Goal: Transaction & Acquisition: Purchase product/service

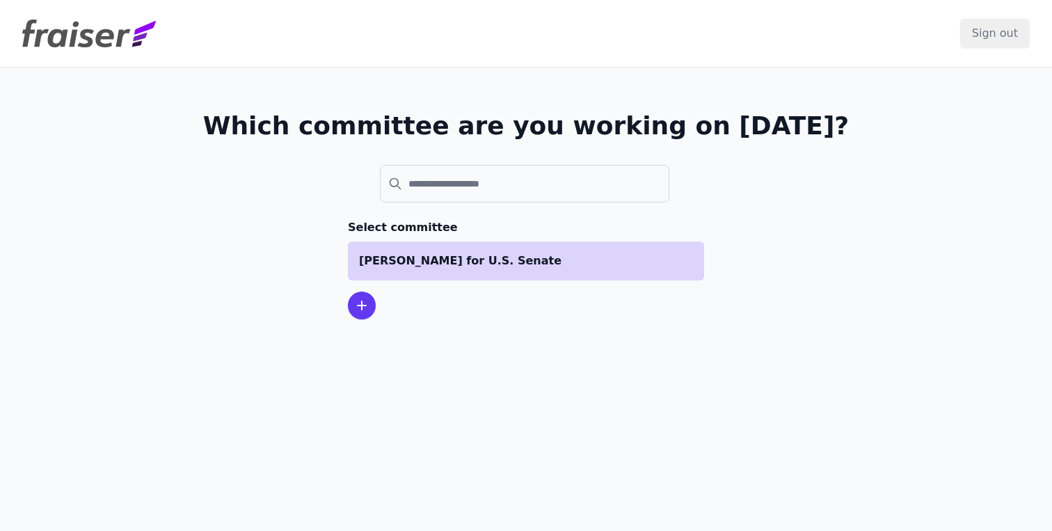
click at [454, 264] on p "[PERSON_NAME] for U.S. Senate" at bounding box center [526, 260] width 334 height 17
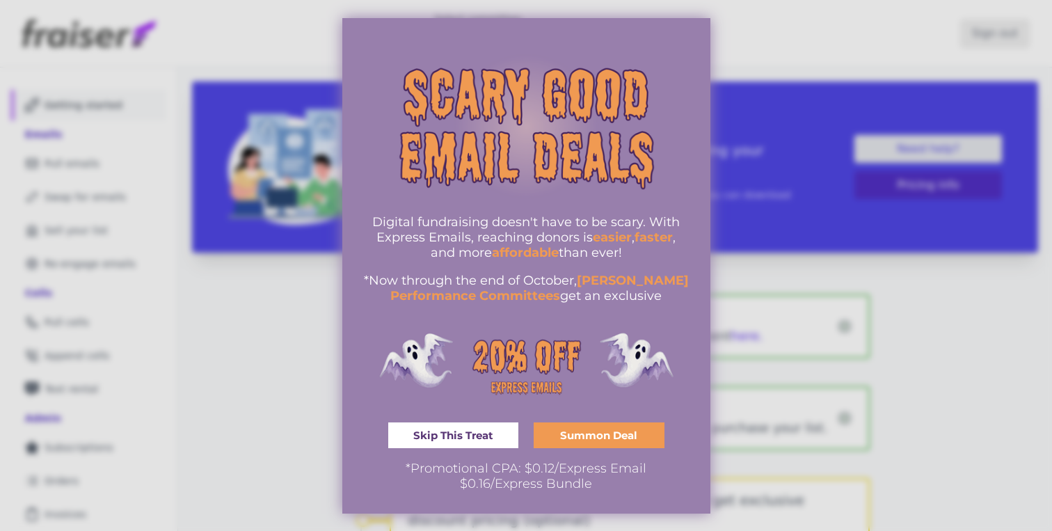
click at [475, 425] on link "Skip This Treat" at bounding box center [453, 435] width 131 height 26
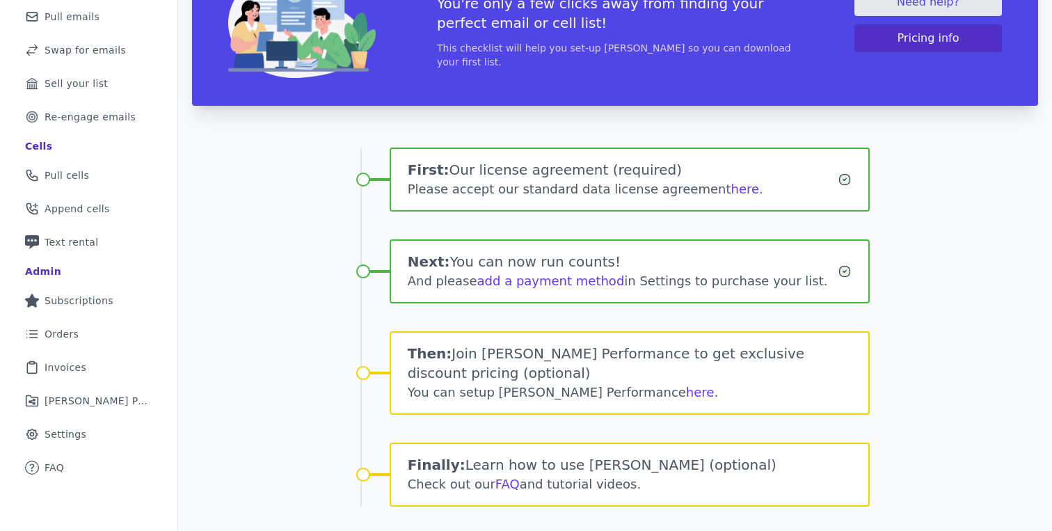
scroll to position [159, 0]
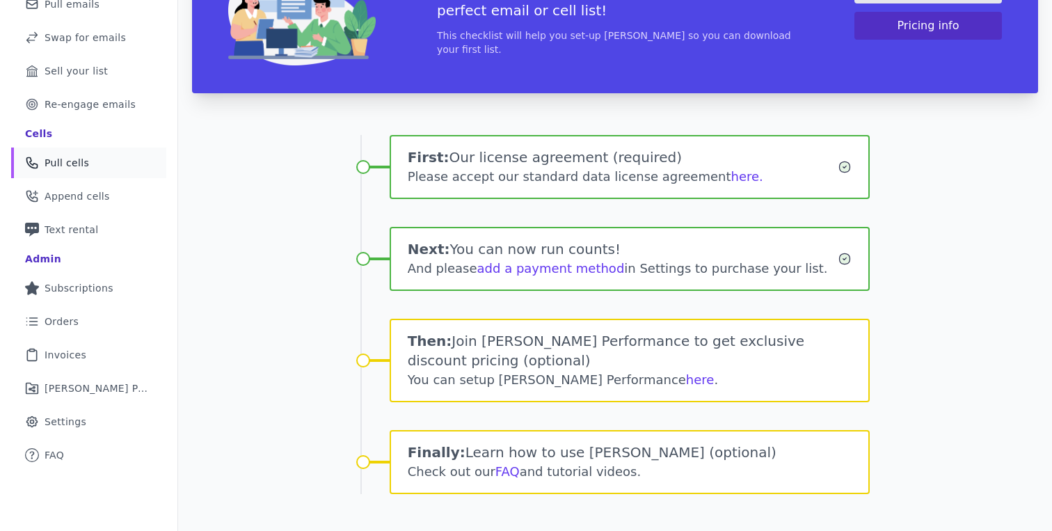
click at [77, 153] on link "Phone Icon Outline of a phone Pull cells" at bounding box center [88, 162] width 155 height 31
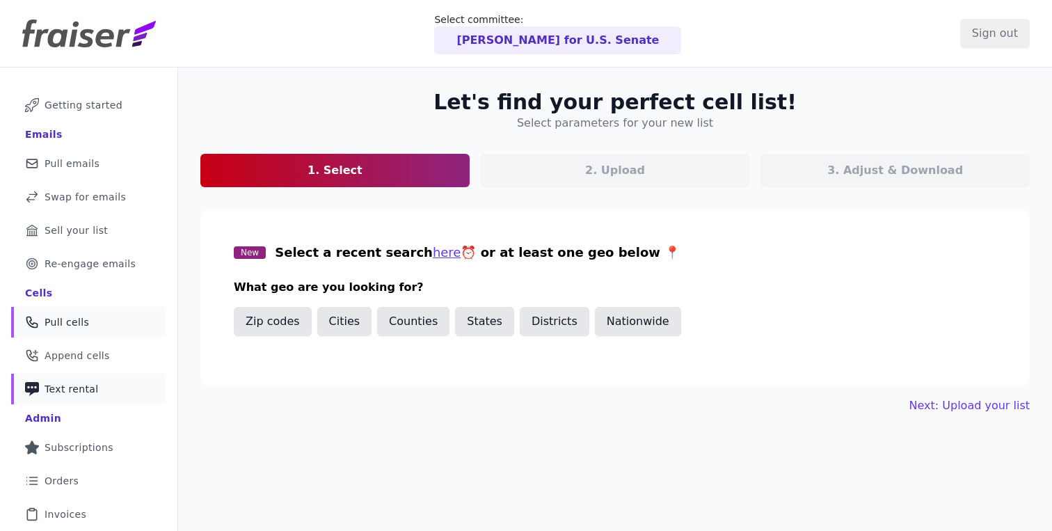
click at [69, 376] on link "Phone Icon with a plus sign Outline of a phone with a plus sign Text rental" at bounding box center [88, 389] width 155 height 31
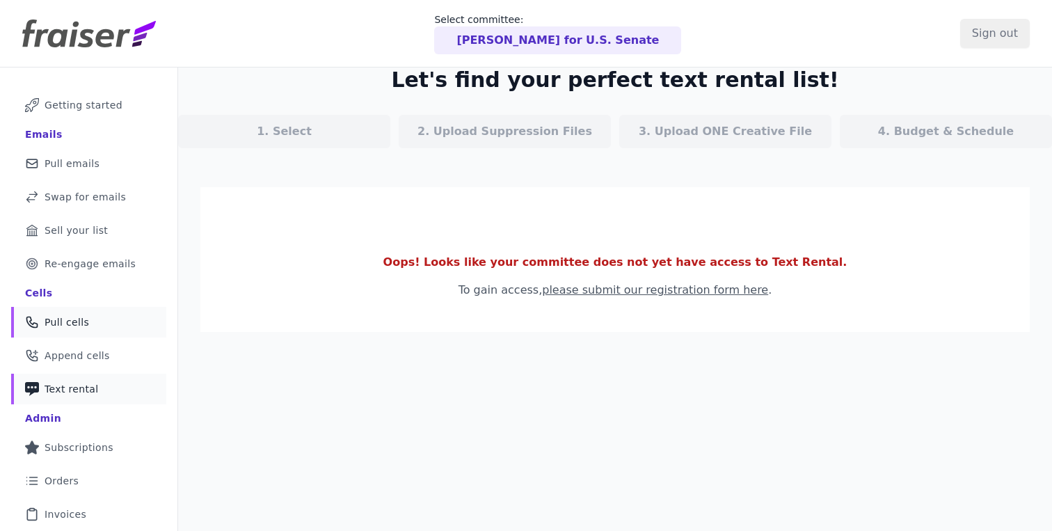
click at [75, 326] on span "Pull cells" at bounding box center [67, 322] width 45 height 14
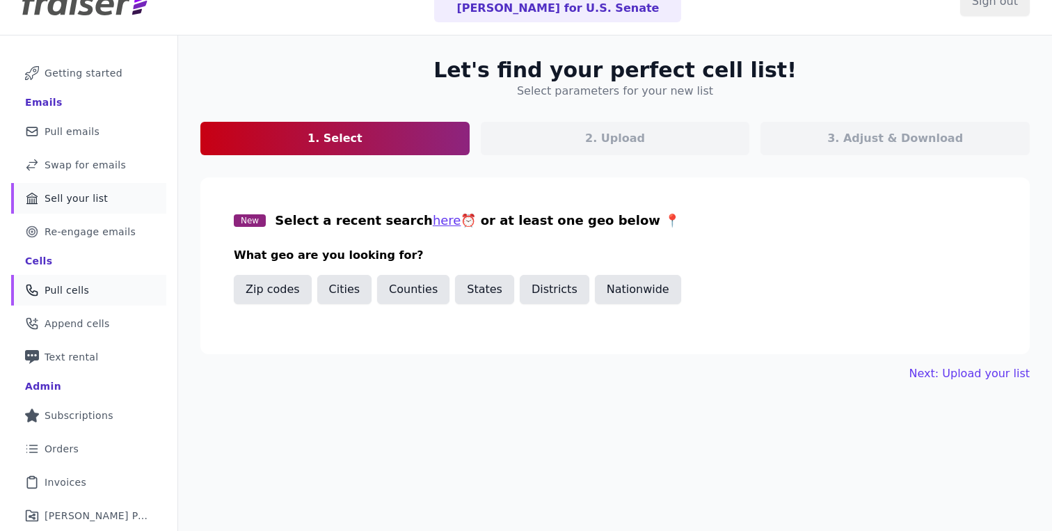
scroll to position [99, 0]
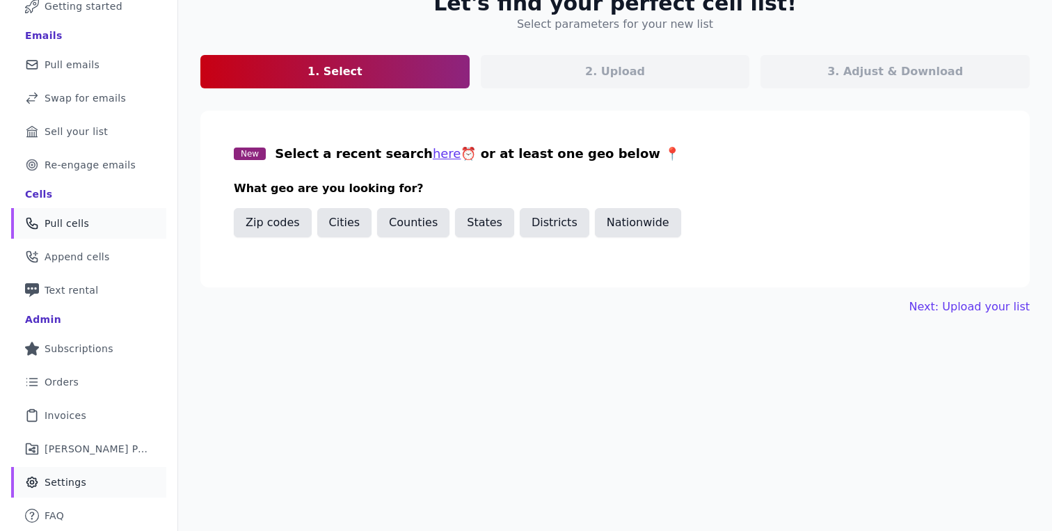
click at [67, 483] on span "Settings" at bounding box center [66, 482] width 42 height 14
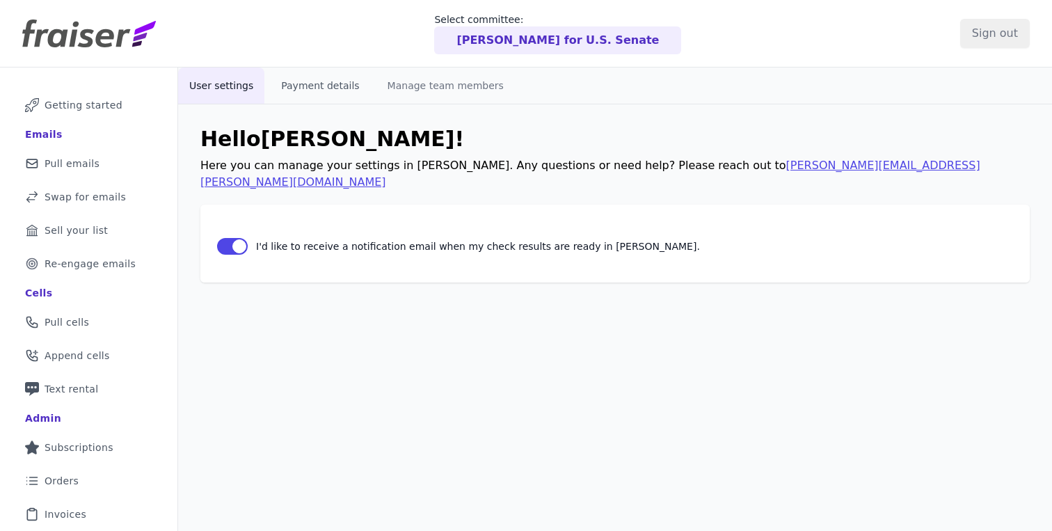
click at [332, 93] on button "Payment details" at bounding box center [320, 85] width 100 height 36
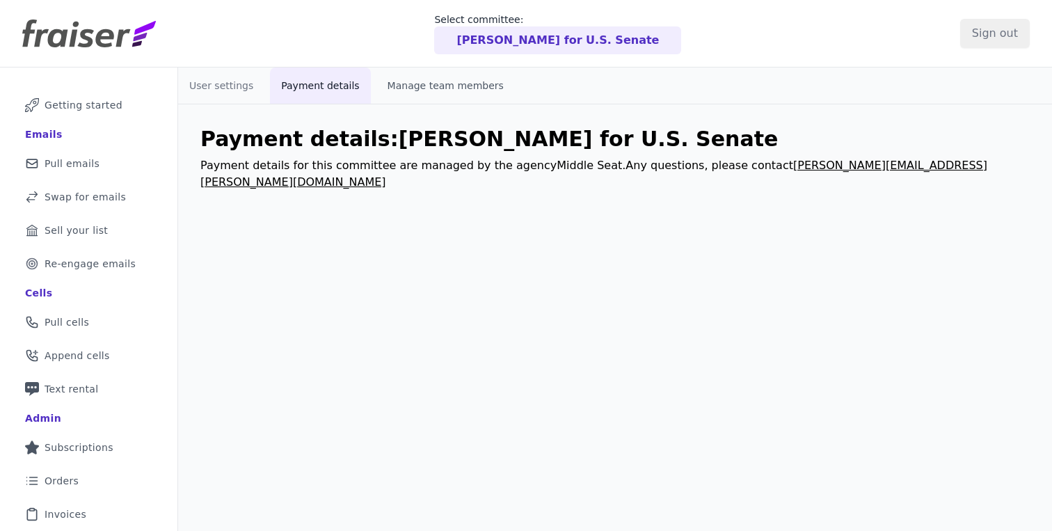
click at [439, 93] on button "Manage team members" at bounding box center [445, 85] width 138 height 36
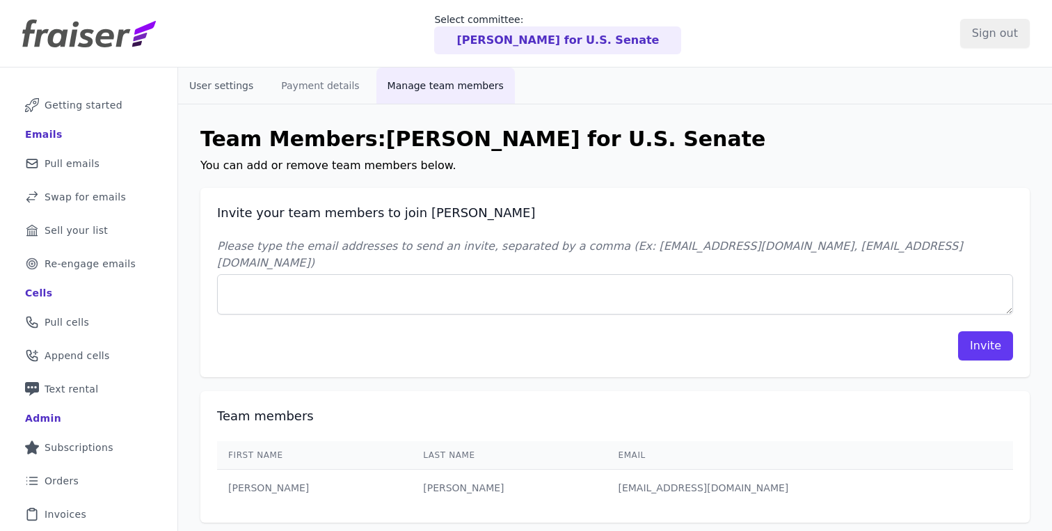
click at [240, 86] on button "User settings" at bounding box center [221, 85] width 86 height 36
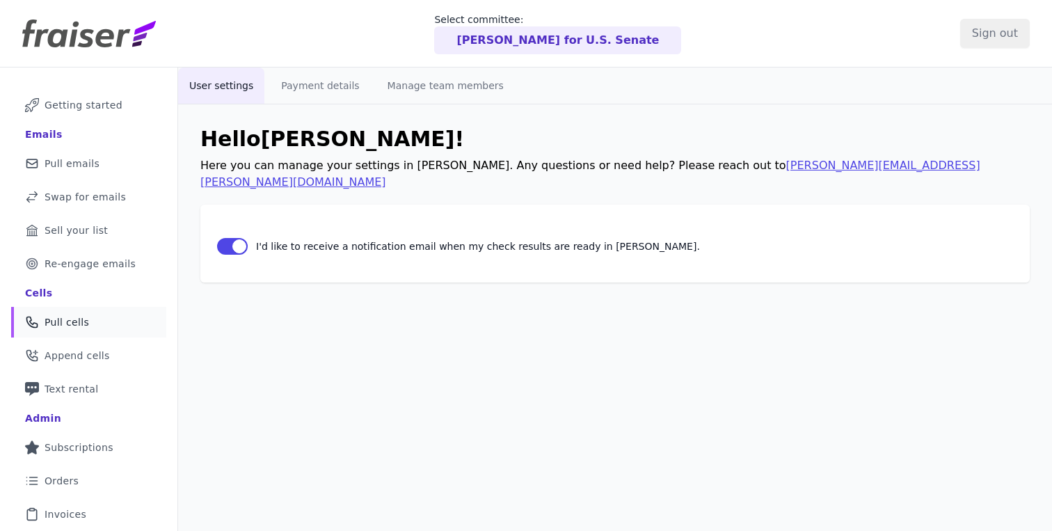
click at [89, 312] on link "Phone Icon Outline of a phone Pull cells" at bounding box center [88, 322] width 155 height 31
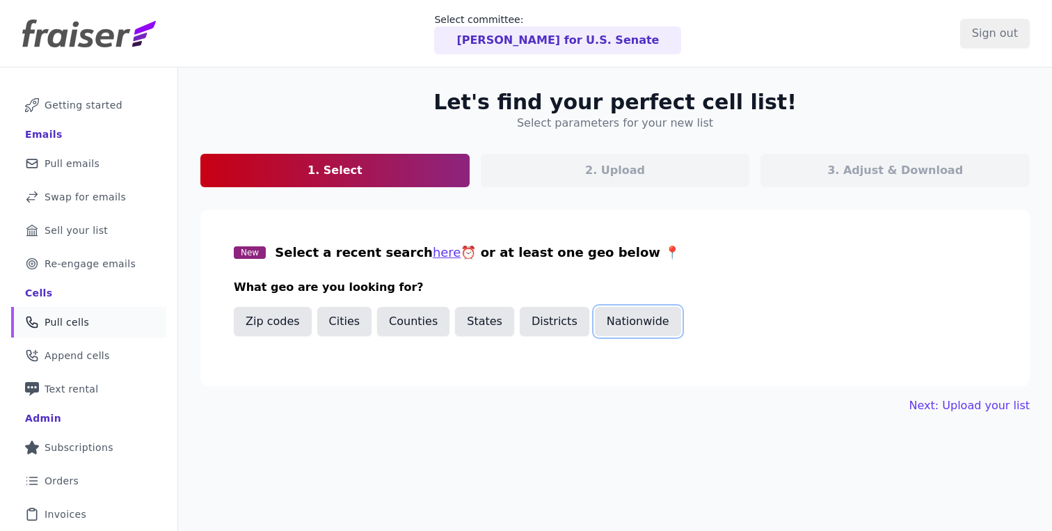
click at [612, 319] on button "Nationwide" at bounding box center [638, 321] width 86 height 29
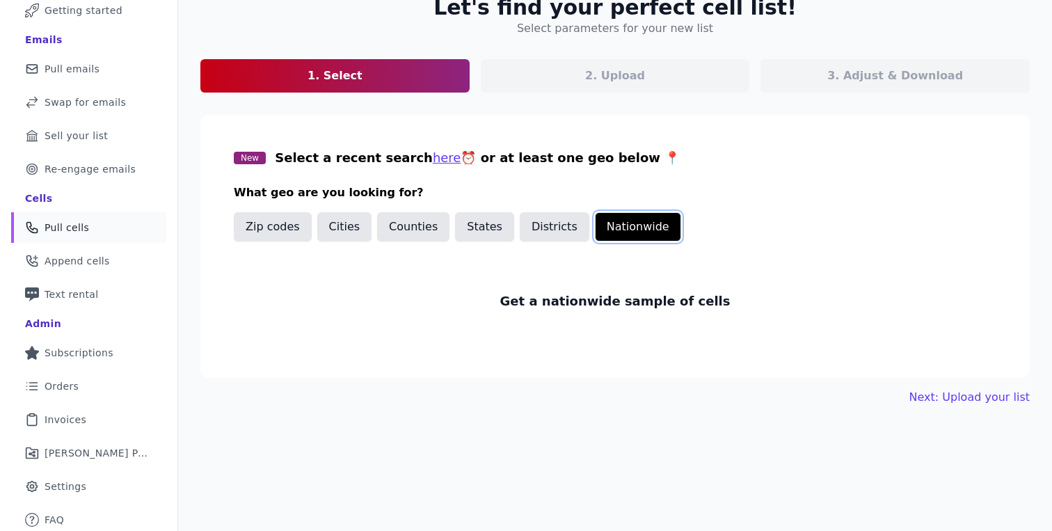
scroll to position [93, 0]
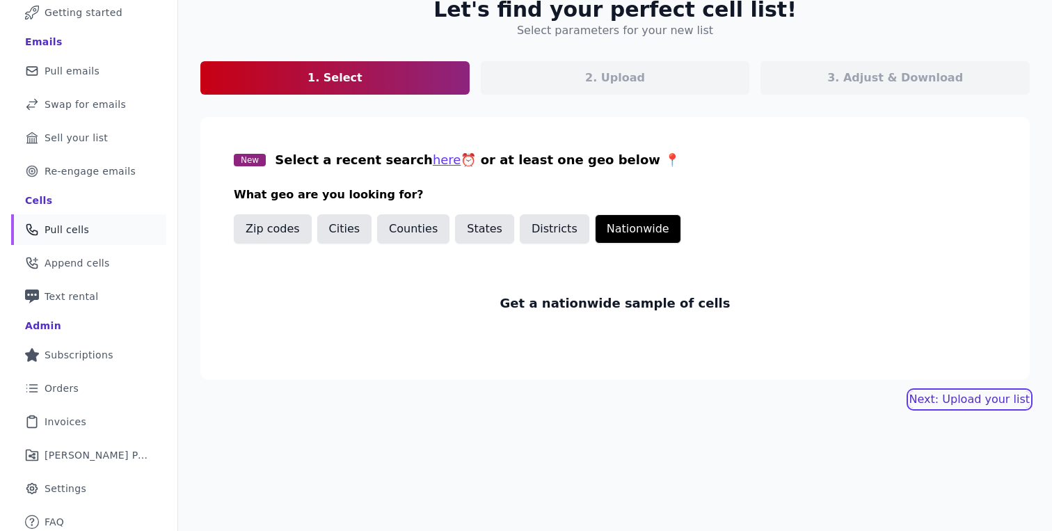
click at [963, 394] on link "Next: Upload your list" at bounding box center [969, 399] width 120 height 17
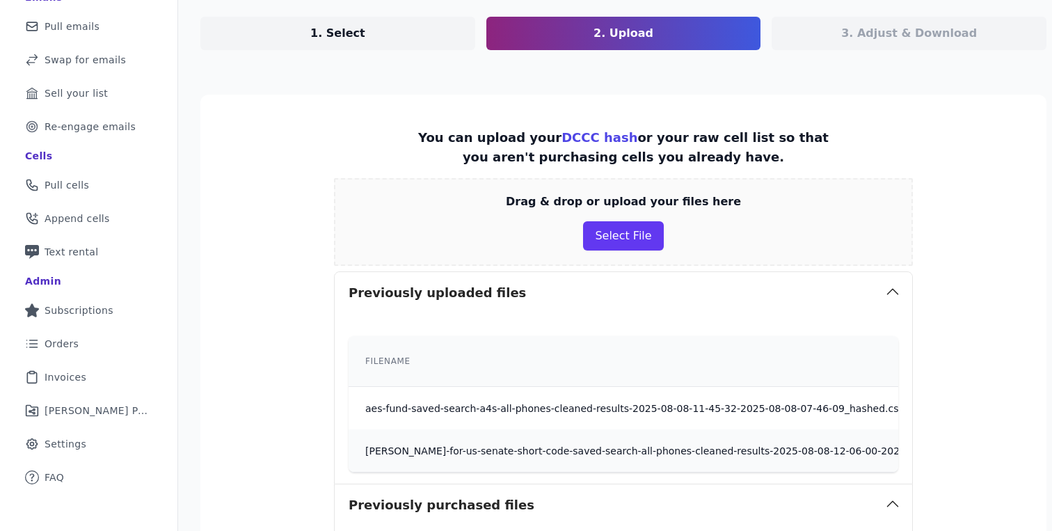
scroll to position [111, 0]
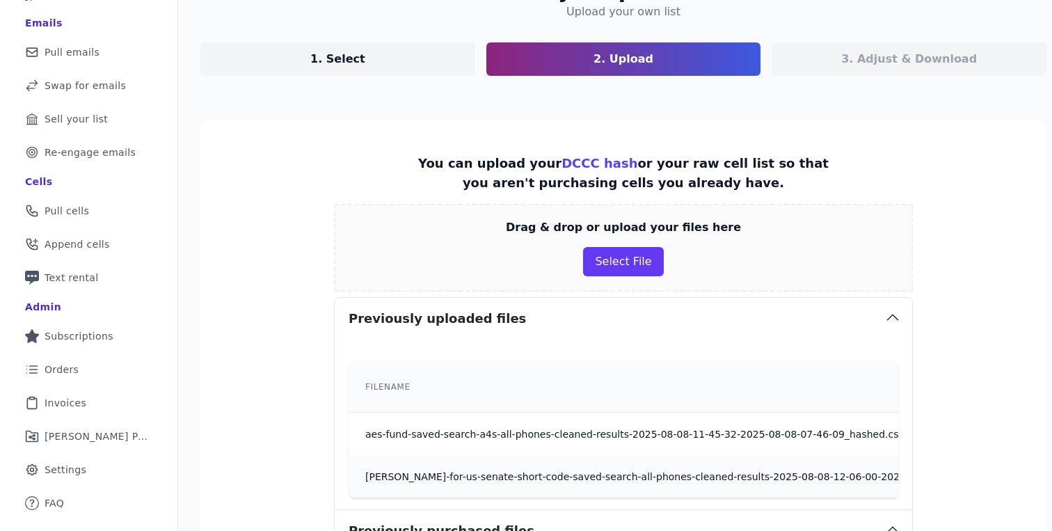
click at [544, 254] on div "Drag & drop or upload your files here Select File" at bounding box center [623, 248] width 579 height 88
click at [611, 254] on button "Select File" at bounding box center [623, 261] width 80 height 29
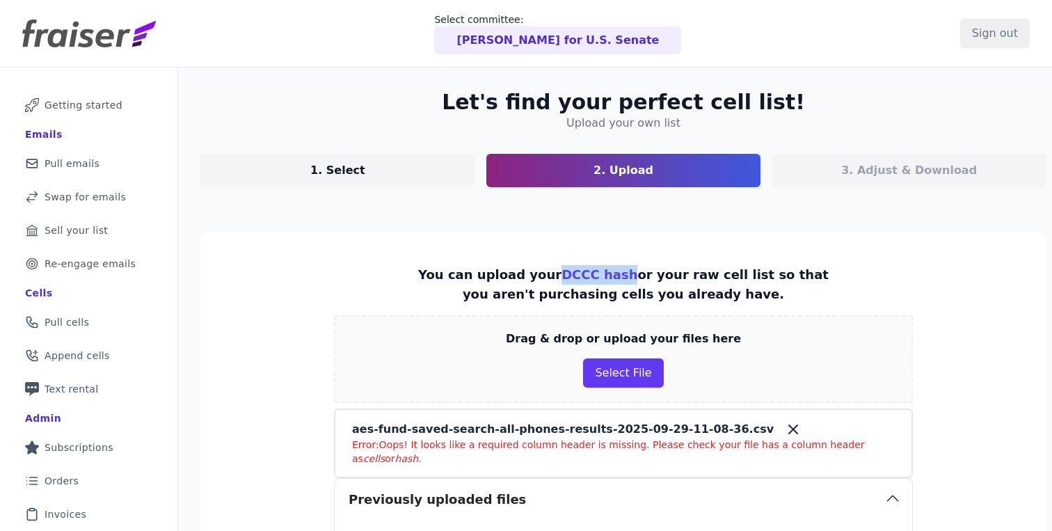
scroll to position [158, 0]
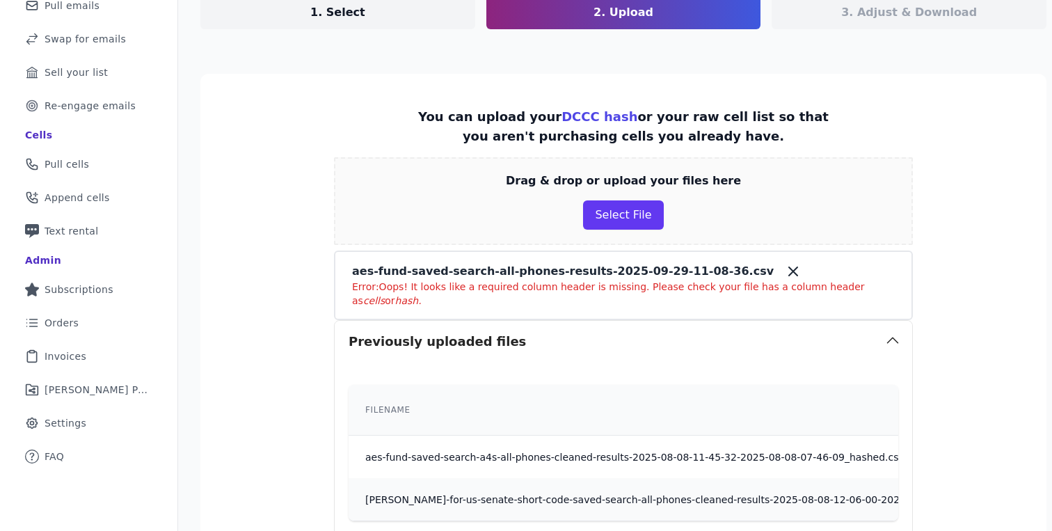
click at [252, 218] on section "You can upload your DCCC hash or your raw cell list so that you aren't purchasi…" at bounding box center [623, 409] width 846 height 670
click at [619, 205] on button "Select File" at bounding box center [623, 214] width 80 height 29
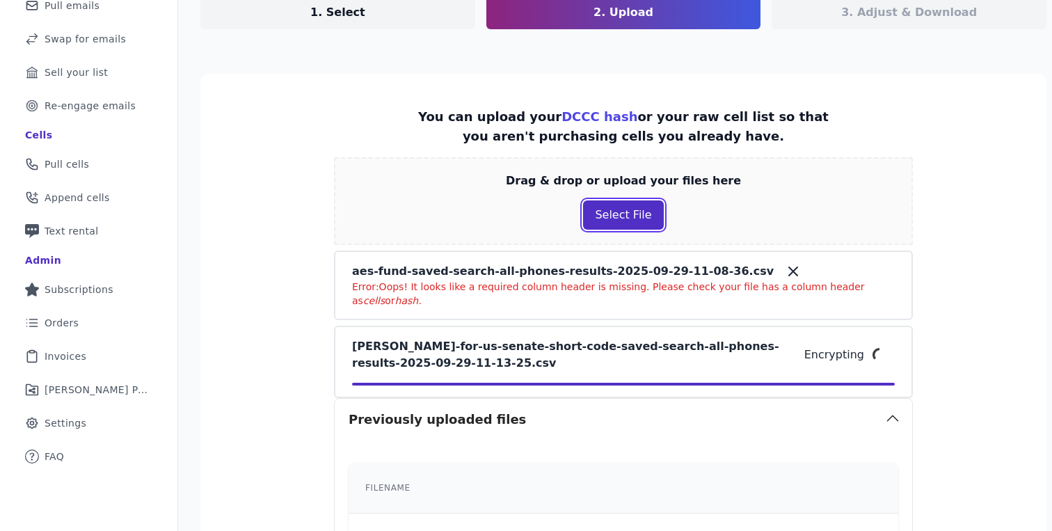
click at [627, 224] on button "Select File" at bounding box center [623, 214] width 80 height 29
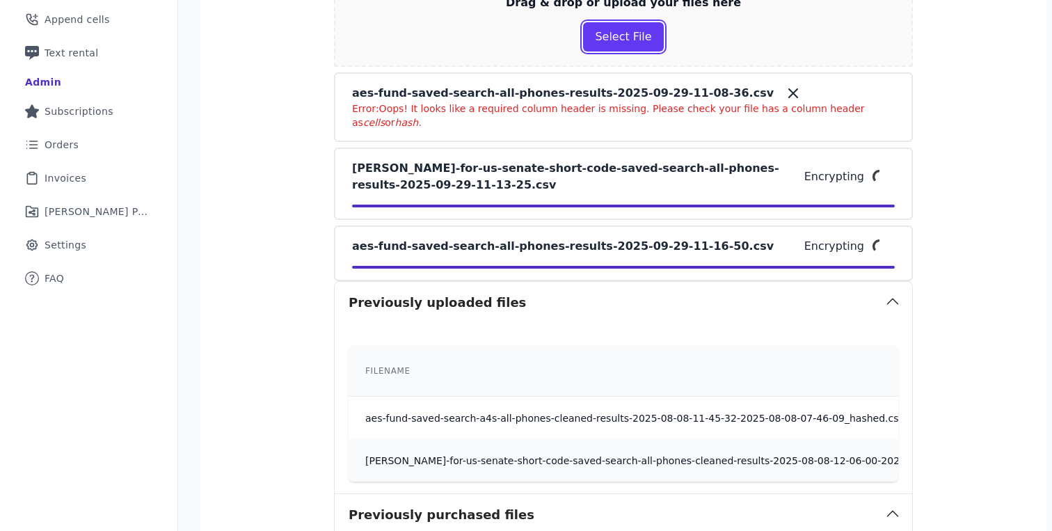
scroll to position [327, 0]
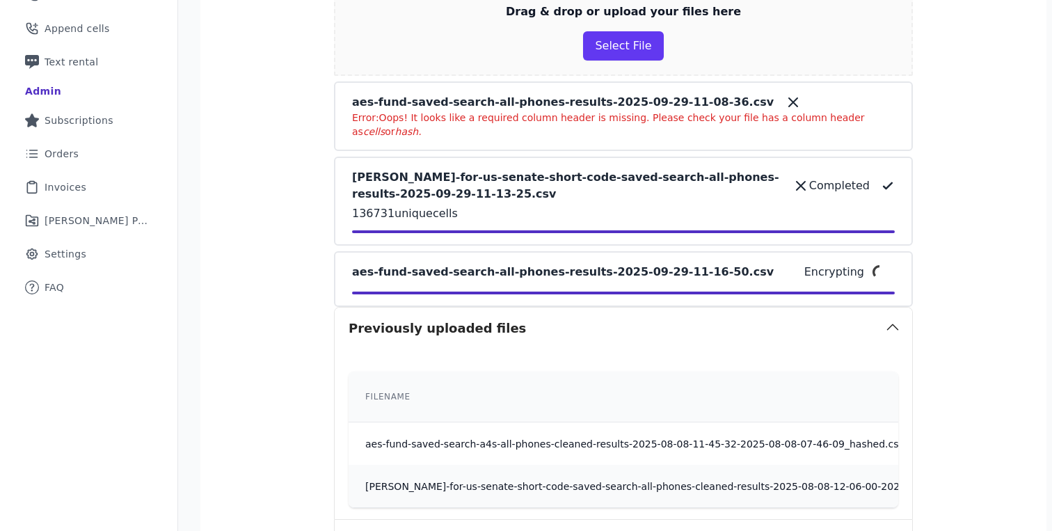
click at [785, 102] on icon at bounding box center [793, 102] width 17 height 17
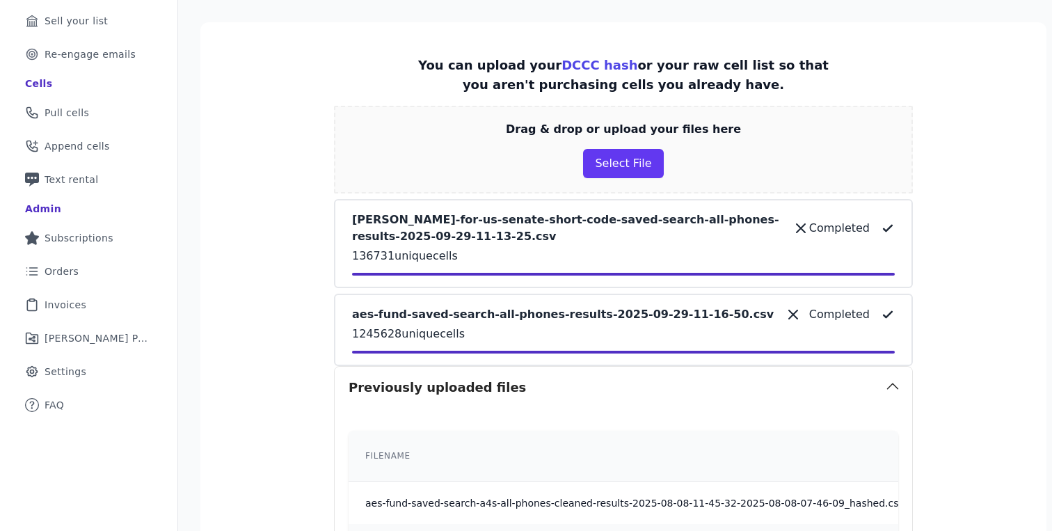
scroll to position [596, 0]
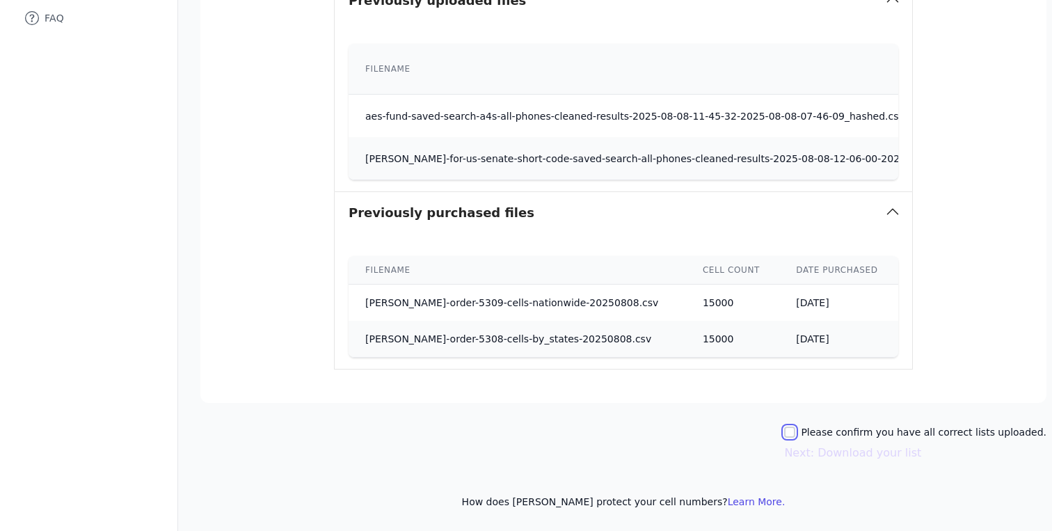
click at [795, 433] on input "Please confirm you have all correct lists uploaded." at bounding box center [789, 431] width 11 height 11
checkbox input "true"
click at [812, 456] on button "Next: Download your list" at bounding box center [852, 452] width 137 height 17
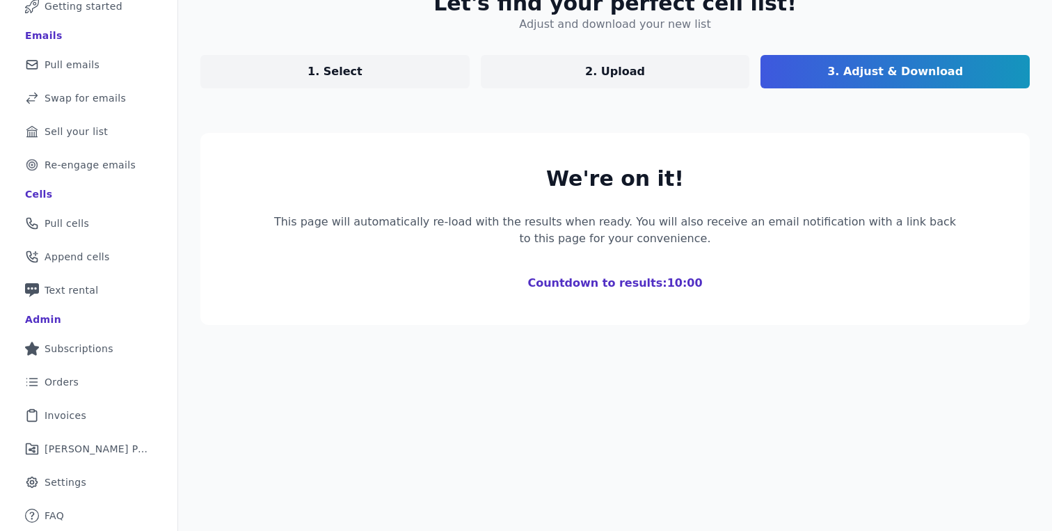
scroll to position [99, 0]
click at [589, 101] on div "Let's find your perfect cell list! Adjust and download your new list 1. Select …" at bounding box center [615, 158] width 874 height 378
click at [589, 62] on link "2. Upload" at bounding box center [615, 71] width 269 height 33
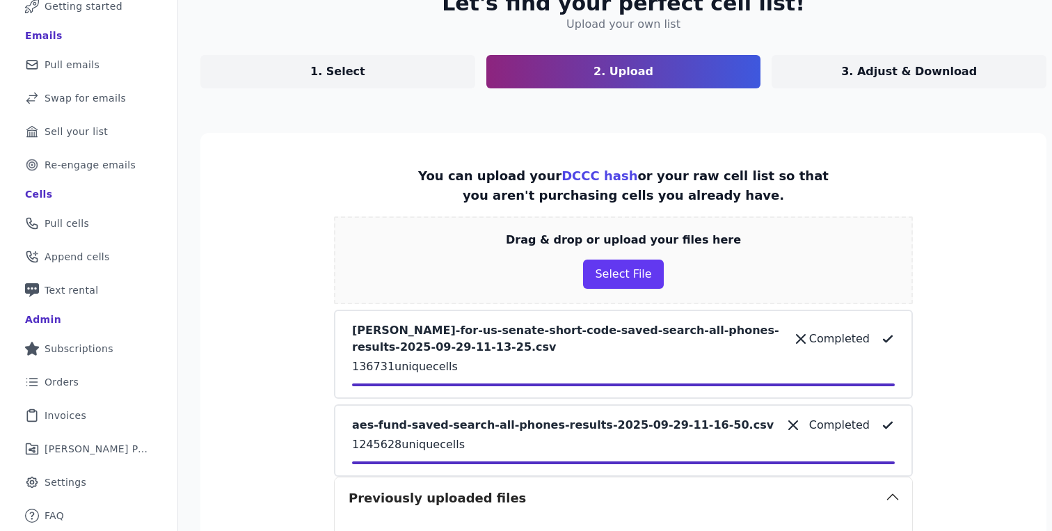
click at [396, 61] on link "1. Select" at bounding box center [337, 71] width 275 height 33
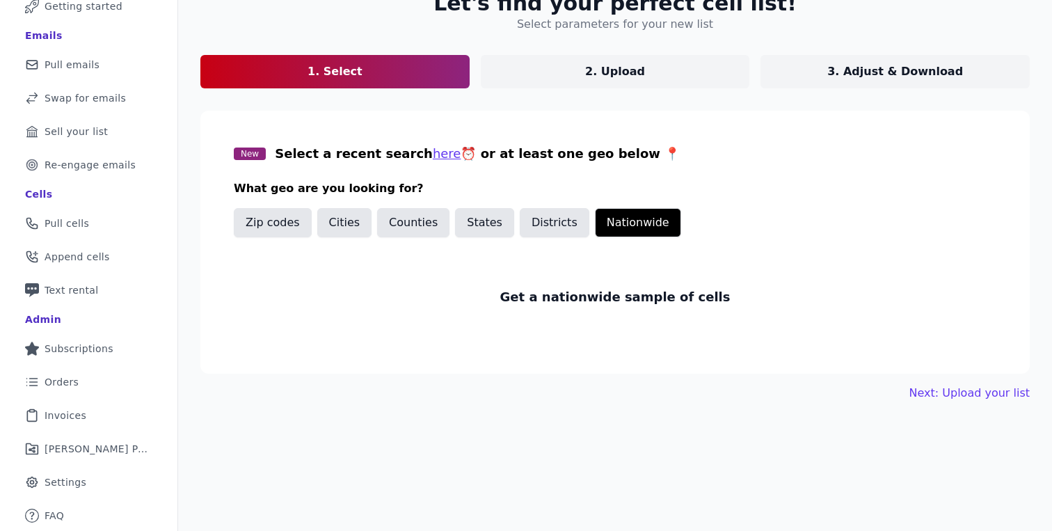
click at [570, 71] on link "2. Upload" at bounding box center [615, 71] width 269 height 33
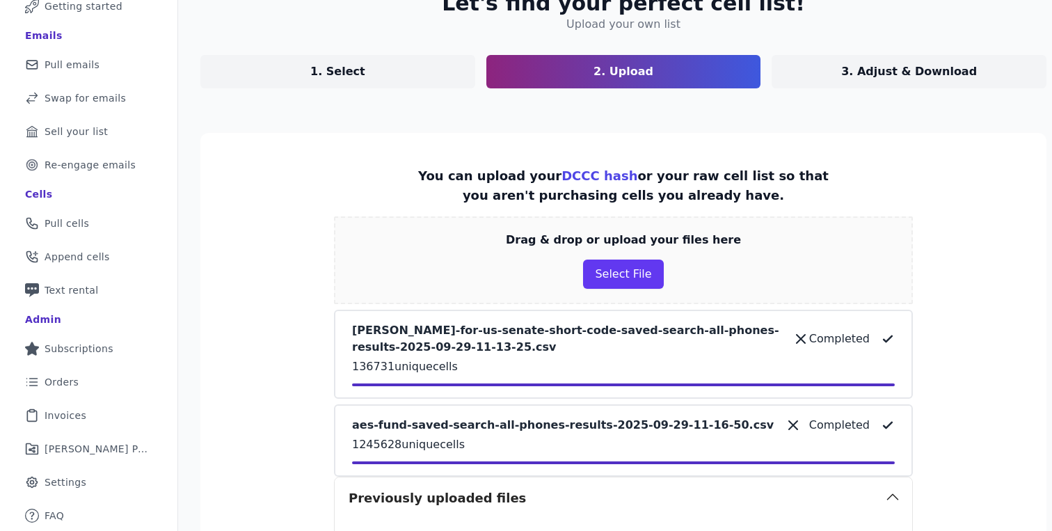
click at [856, 67] on p "3. Adjust & Download" at bounding box center [909, 71] width 136 height 17
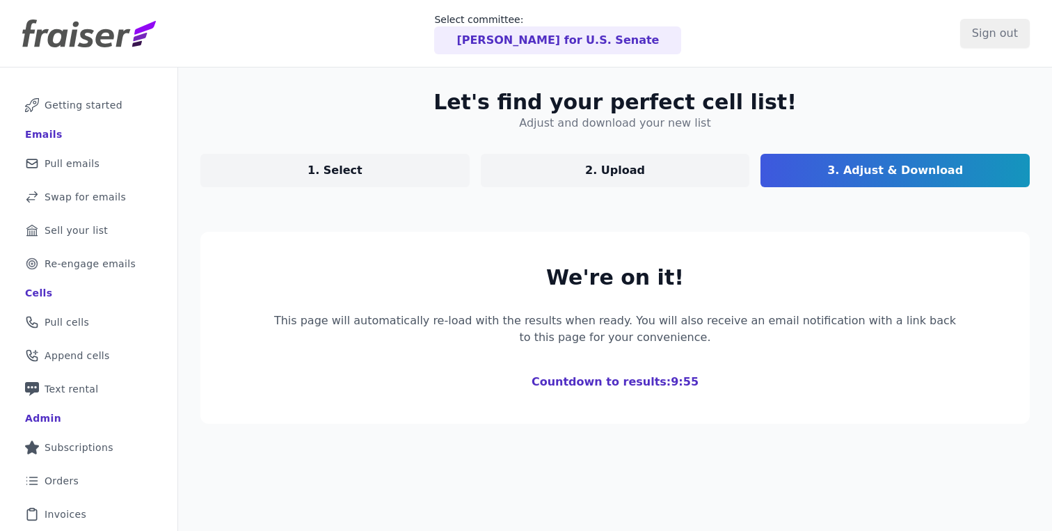
click at [596, 167] on p "2. Upload" at bounding box center [615, 170] width 60 height 17
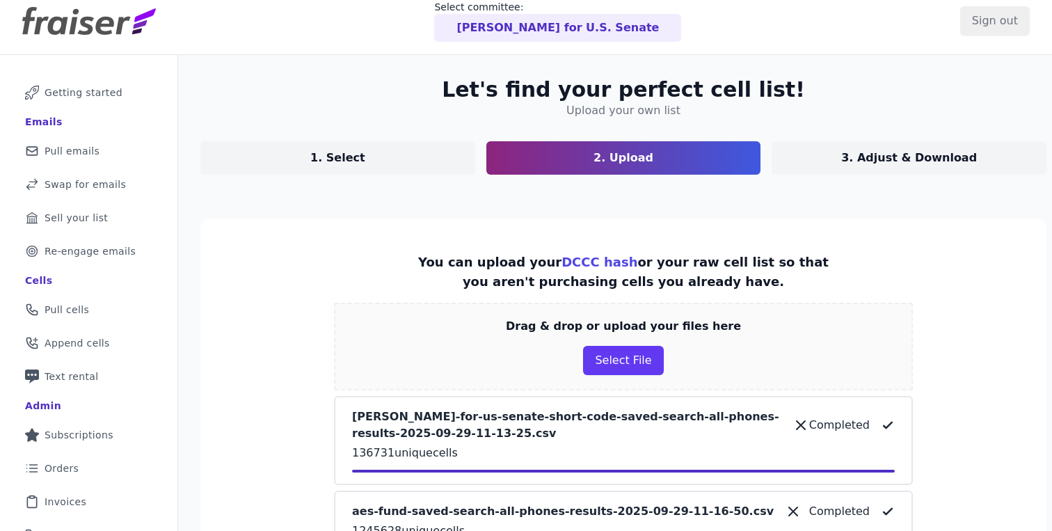
scroll to position [10, 0]
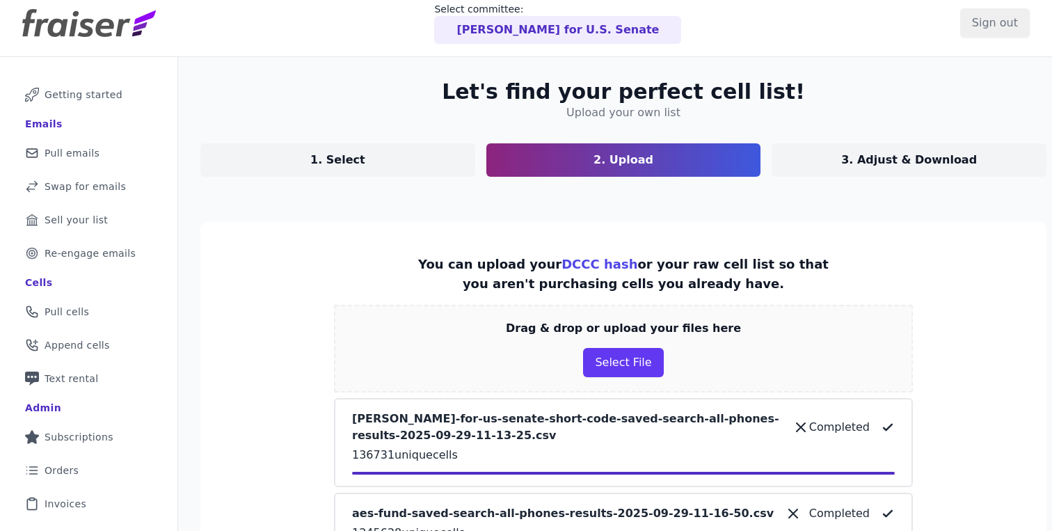
click at [357, 166] on link "1. Select" at bounding box center [337, 159] width 275 height 33
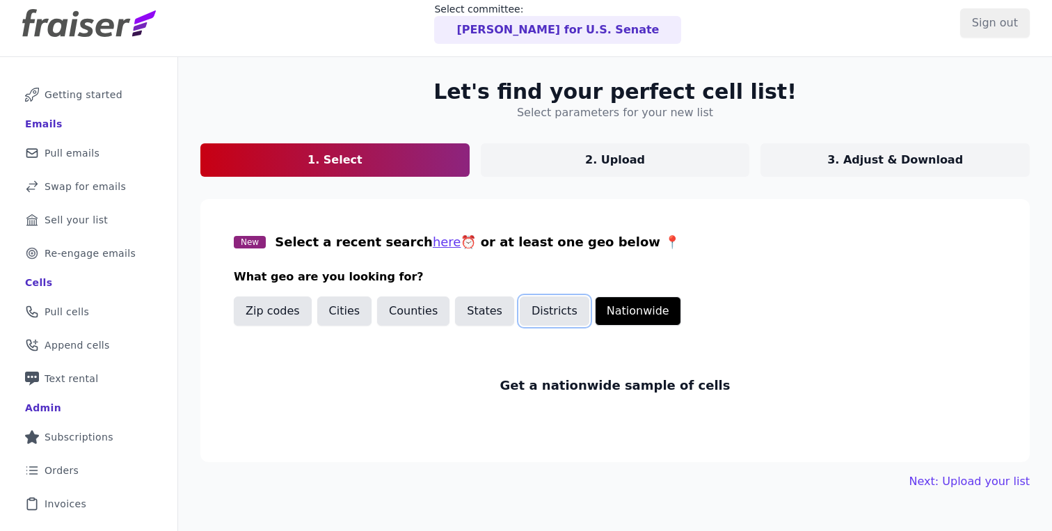
click at [527, 308] on button "Districts" at bounding box center [555, 310] width 70 height 29
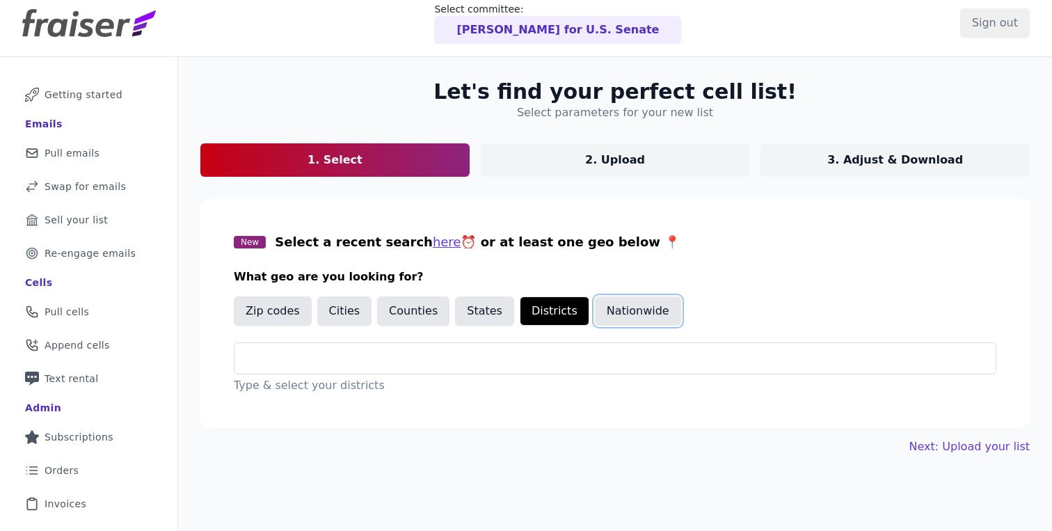
click at [615, 306] on button "Nationwide" at bounding box center [638, 310] width 86 height 29
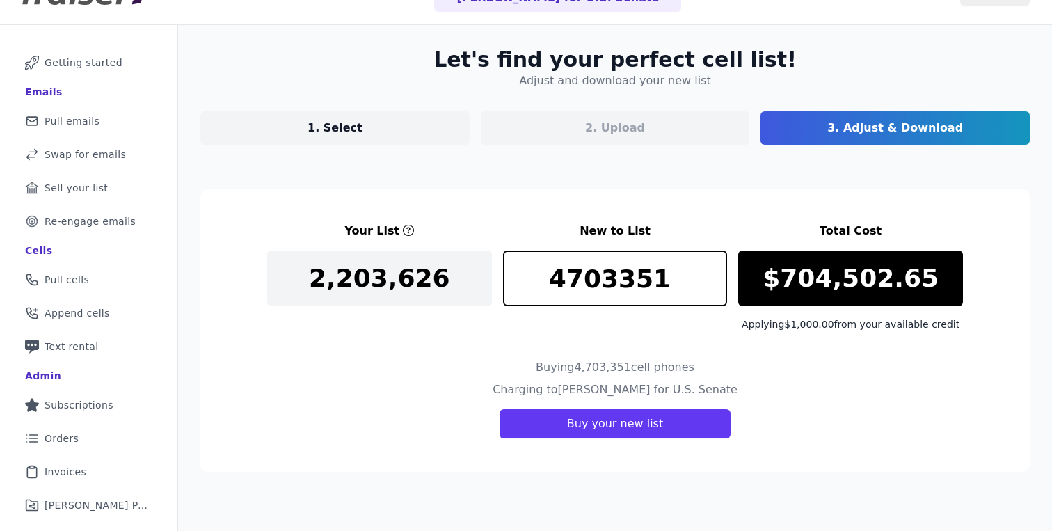
scroll to position [43, 0]
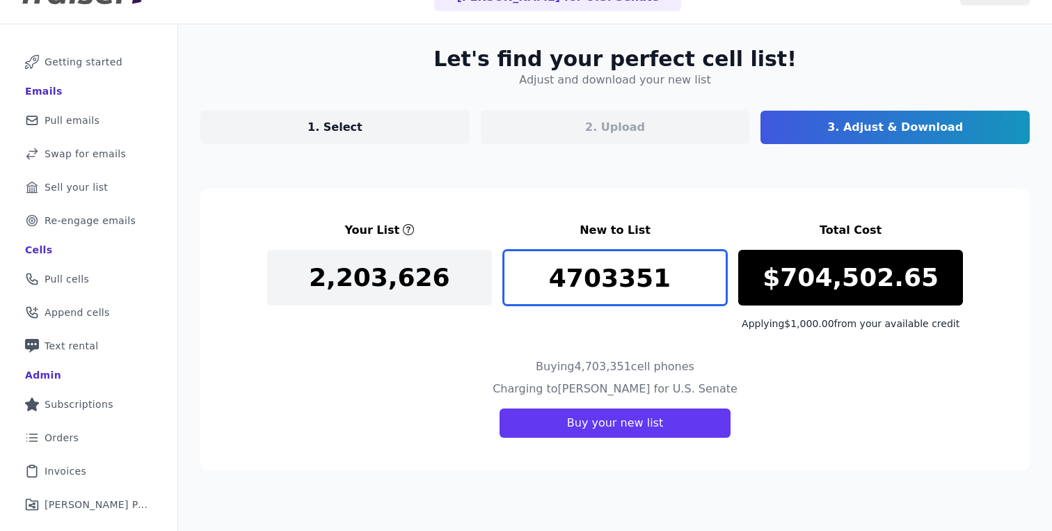
click at [540, 284] on input "4703351" at bounding box center [615, 278] width 225 height 56
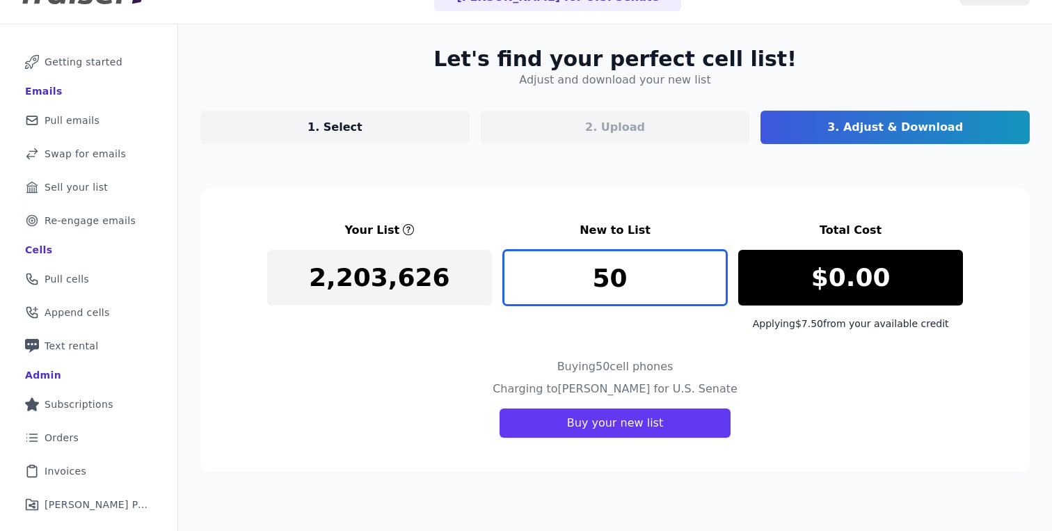
type input "5"
type input "1"
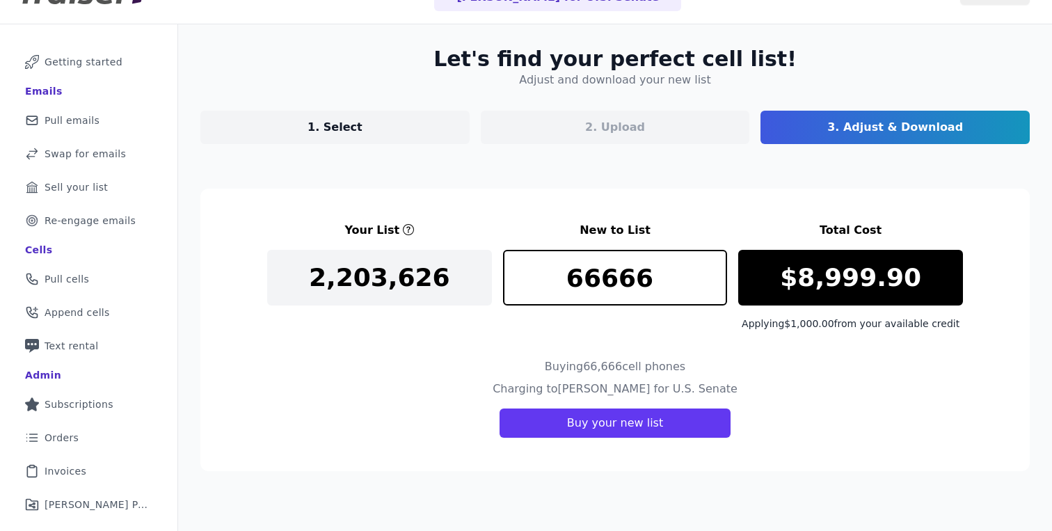
click at [876, 364] on div "Buying 66,666 cell phones" at bounding box center [615, 369] width 696 height 22
click at [656, 285] on input "66666" at bounding box center [615, 278] width 225 height 56
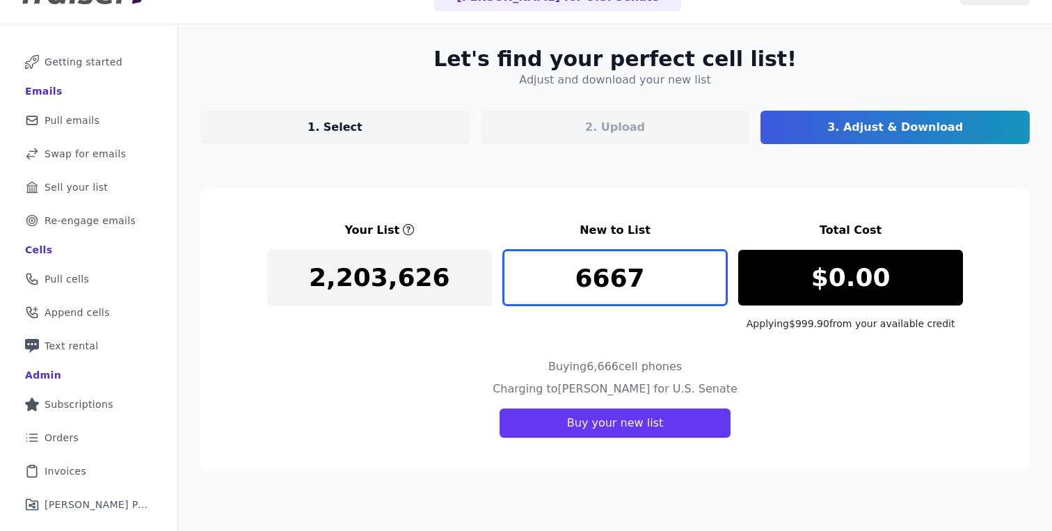
click at [716, 271] on input "6667" at bounding box center [615, 278] width 225 height 56
type input "6666"
click at [716, 290] on input "6666" at bounding box center [615, 278] width 225 height 56
click at [767, 414] on div "Charging to Abdul for U.S. Senate Buy your new list" at bounding box center [615, 408] width 696 height 57
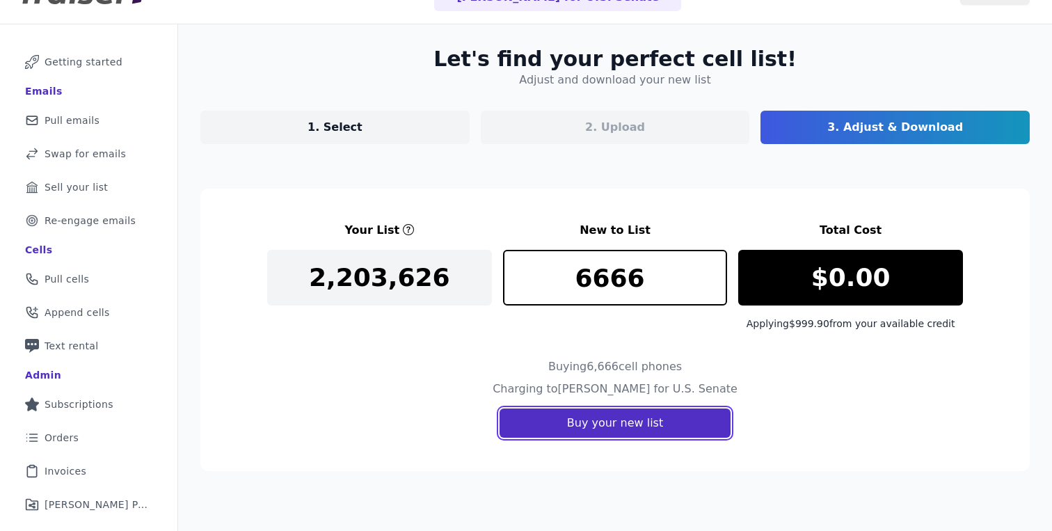
click at [690, 411] on button "Buy your new list" at bounding box center [614, 422] width 231 height 29
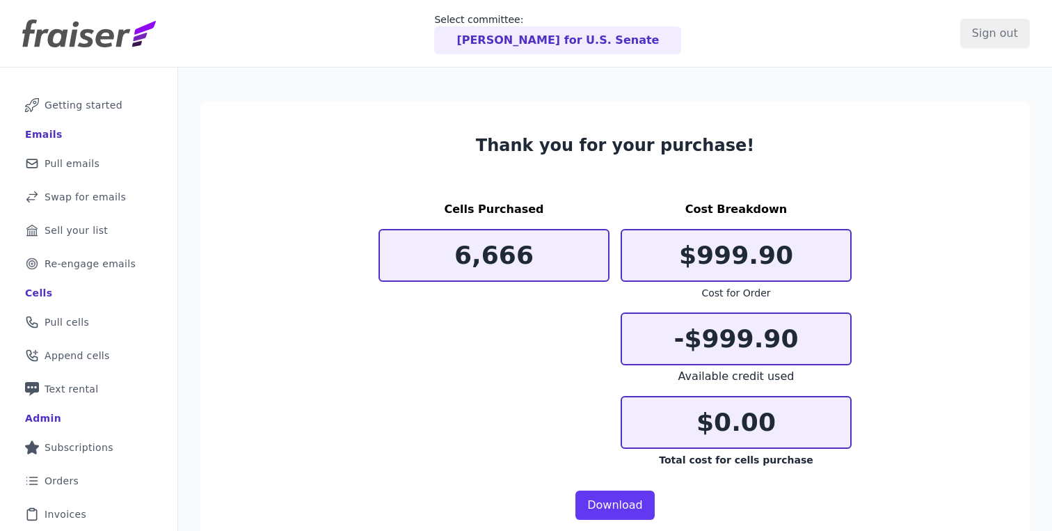
click at [474, 358] on div "Cells Purchased 6,666 Cost Breakdown $999.90 Cost for Order -$999.90 Available …" at bounding box center [614, 334] width 473 height 267
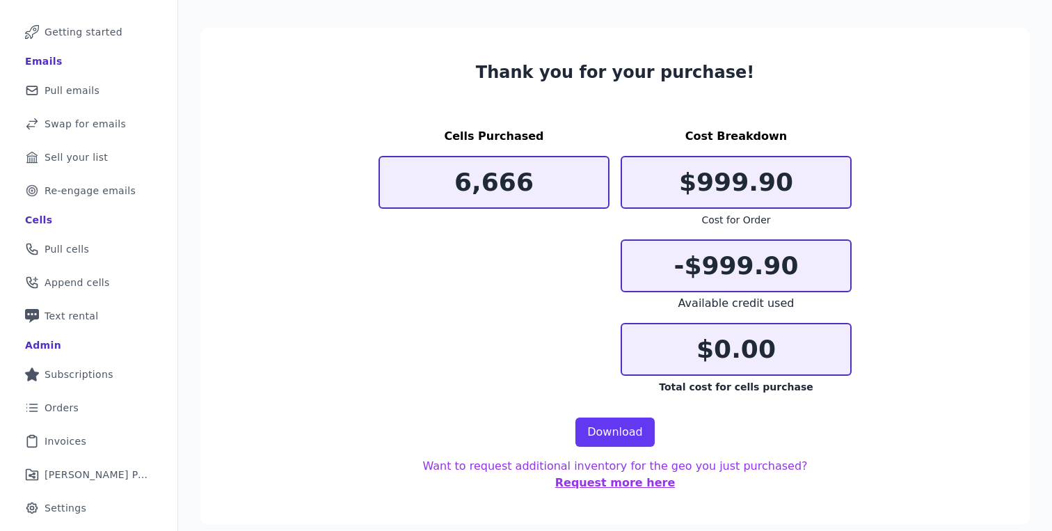
scroll to position [99, 0]
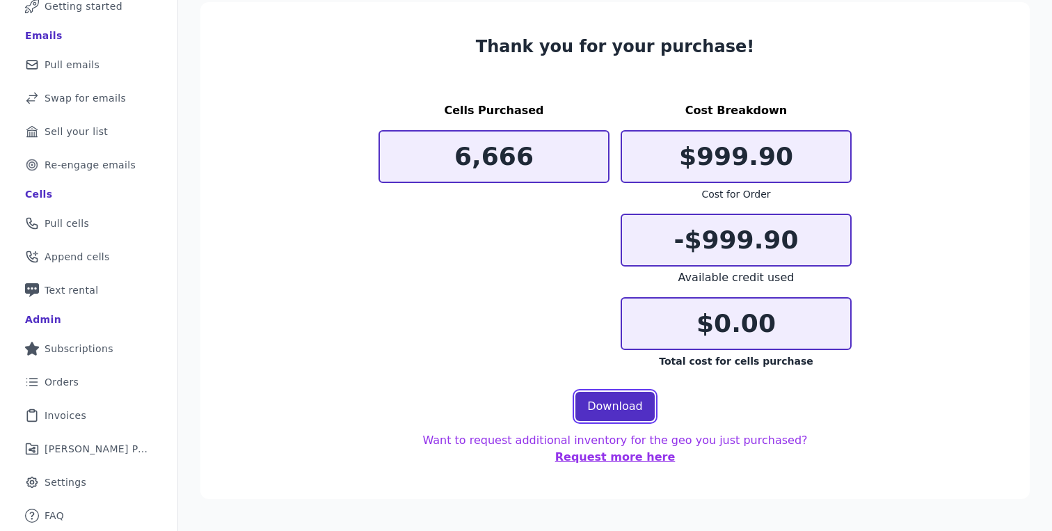
click at [602, 408] on link "Download" at bounding box center [614, 406] width 79 height 29
